Goal: Transaction & Acquisition: Purchase product/service

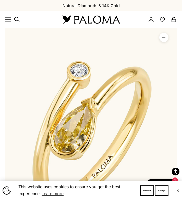
click at [8, 21] on icon "Primary navigation" at bounding box center [8, 20] width 6 height 4
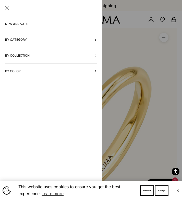
click at [35, 41] on button "By Category" at bounding box center [51, 39] width 92 height 15
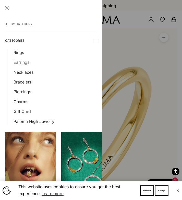
click at [22, 63] on link "Earrings" at bounding box center [56, 62] width 84 height 7
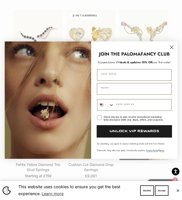
scroll to position [643, 0]
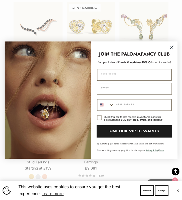
click at [172, 46] on circle "Close dialog" at bounding box center [172, 47] width 8 height 8
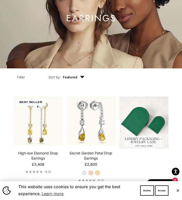
scroll to position [0, 0]
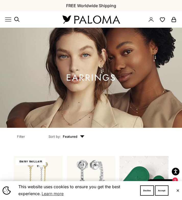
click at [6, 18] on icon "Primary navigation" at bounding box center [8, 19] width 6 height 6
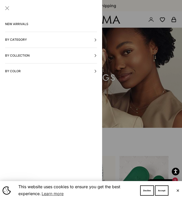
click at [21, 40] on button "By Category" at bounding box center [51, 39] width 92 height 15
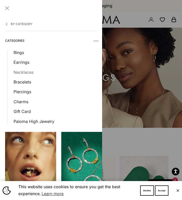
click at [22, 72] on link "Necklaces" at bounding box center [56, 72] width 84 height 7
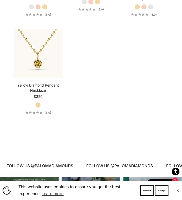
scroll to position [719, 0]
